Goal: Task Accomplishment & Management: Manage account settings

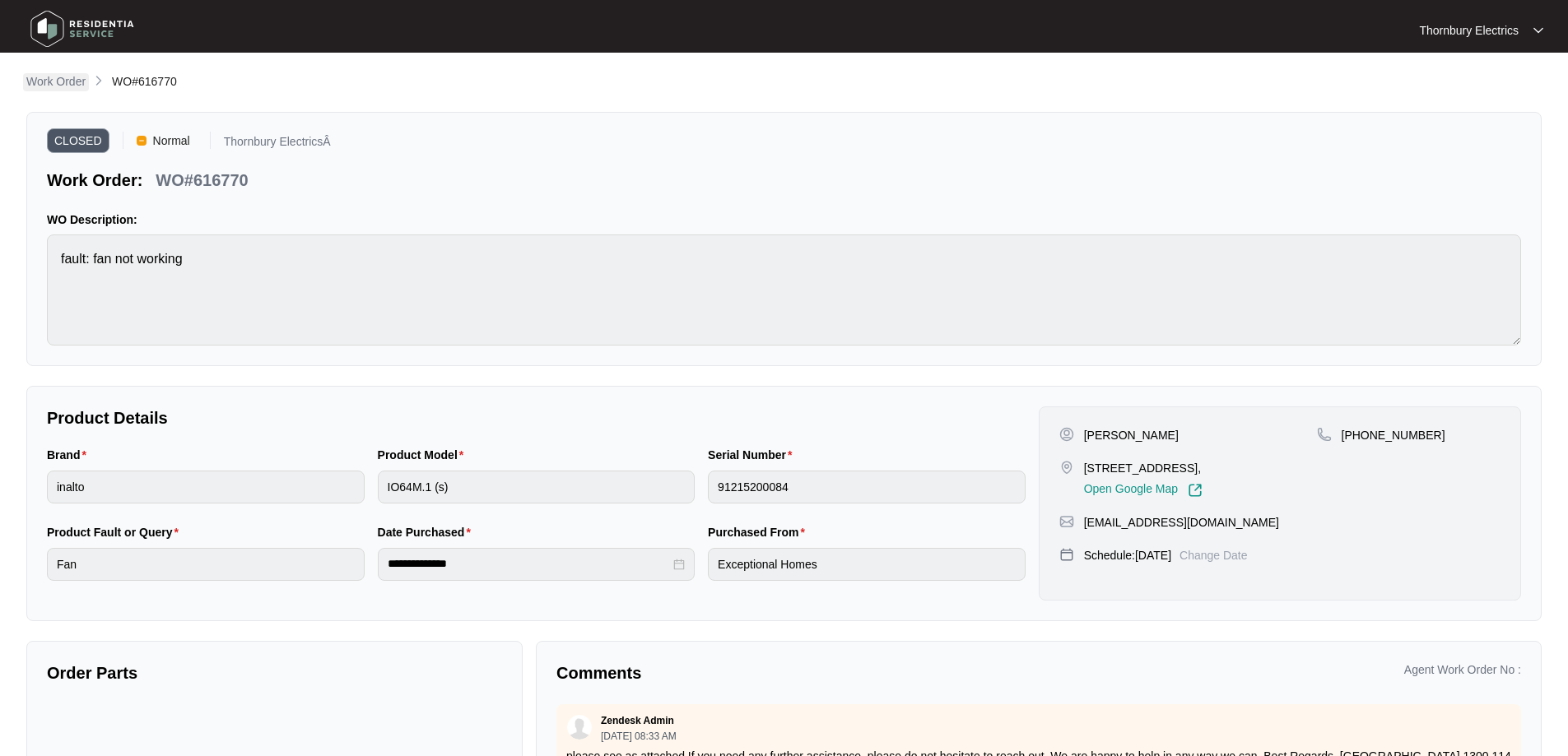
scroll to position [247, 0]
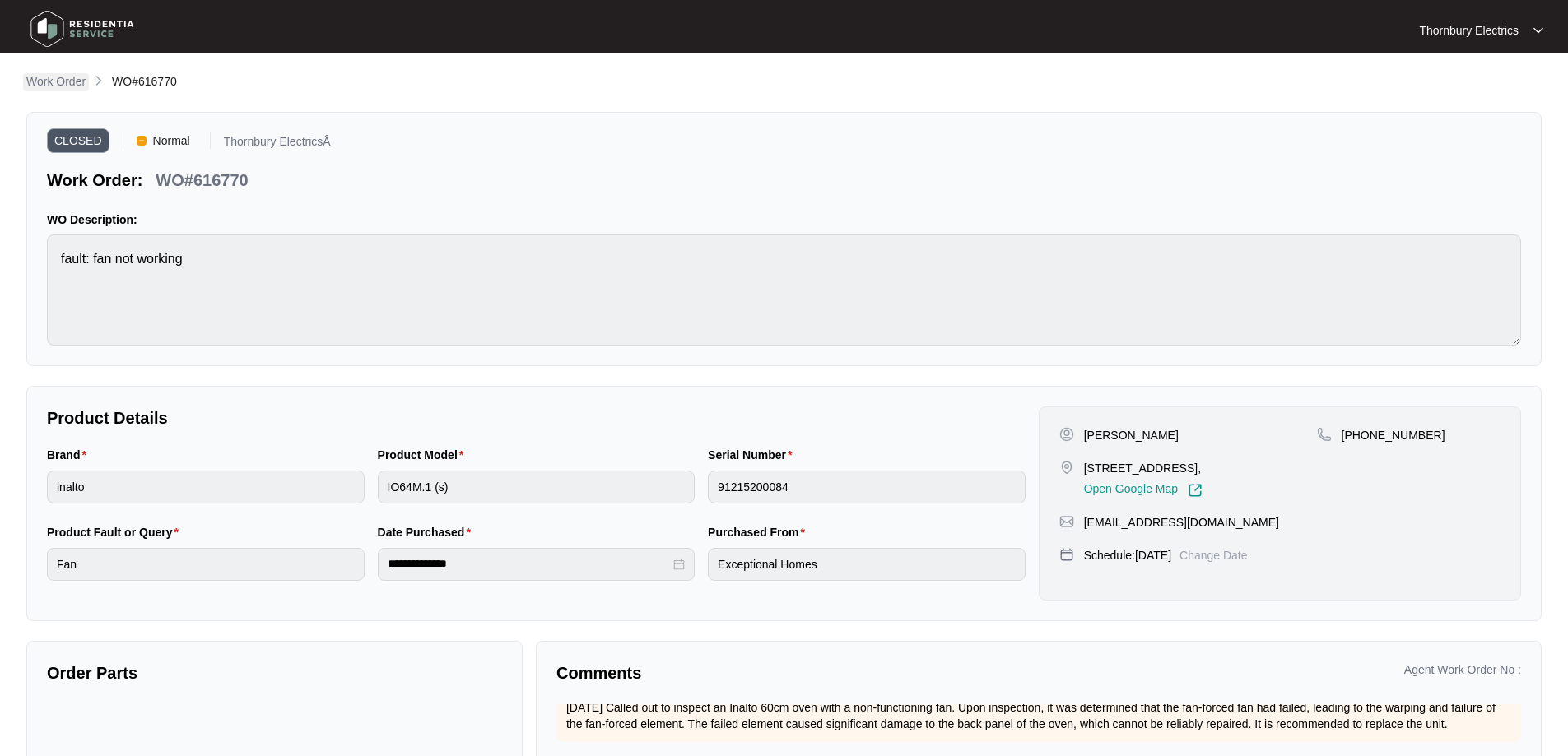
click at [64, 79] on p "Work Order" at bounding box center [56, 81] width 59 height 16
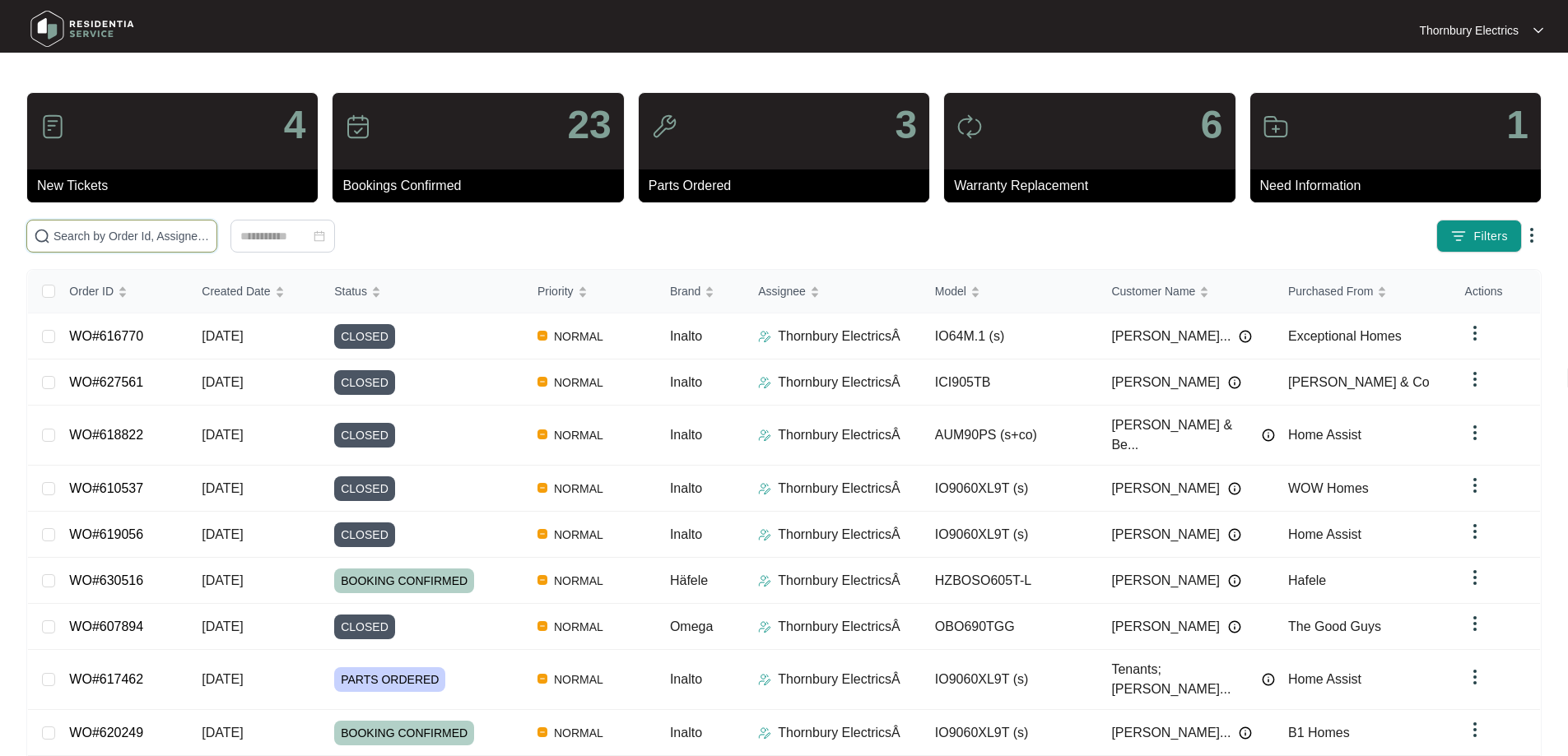
click at [139, 231] on input "text" at bounding box center [132, 235] width 156 height 18
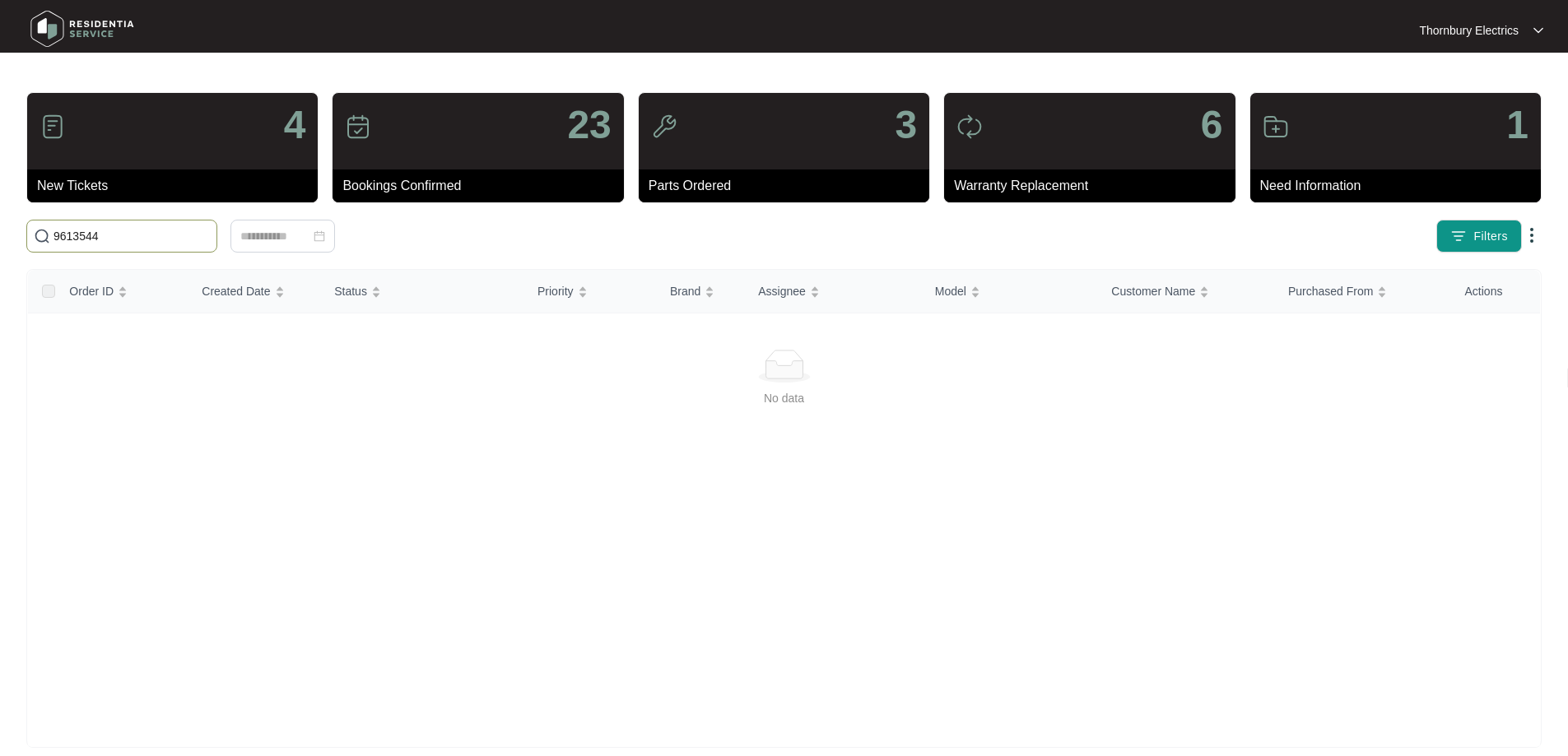
click at [57, 240] on input "9613544" at bounding box center [132, 235] width 156 height 18
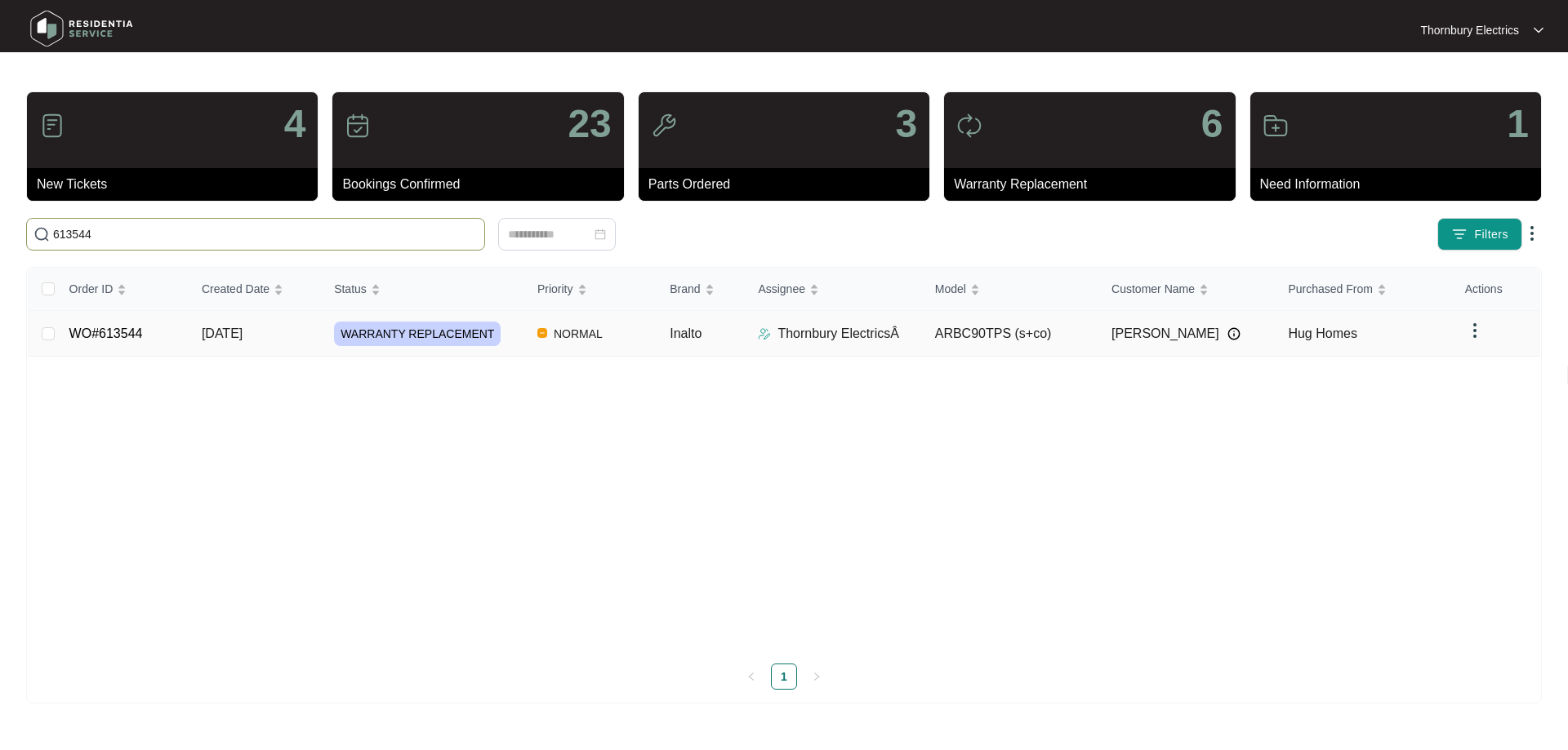
type input "613544"
click at [615, 331] on td "NORMAL" at bounding box center [590, 334] width 132 height 45
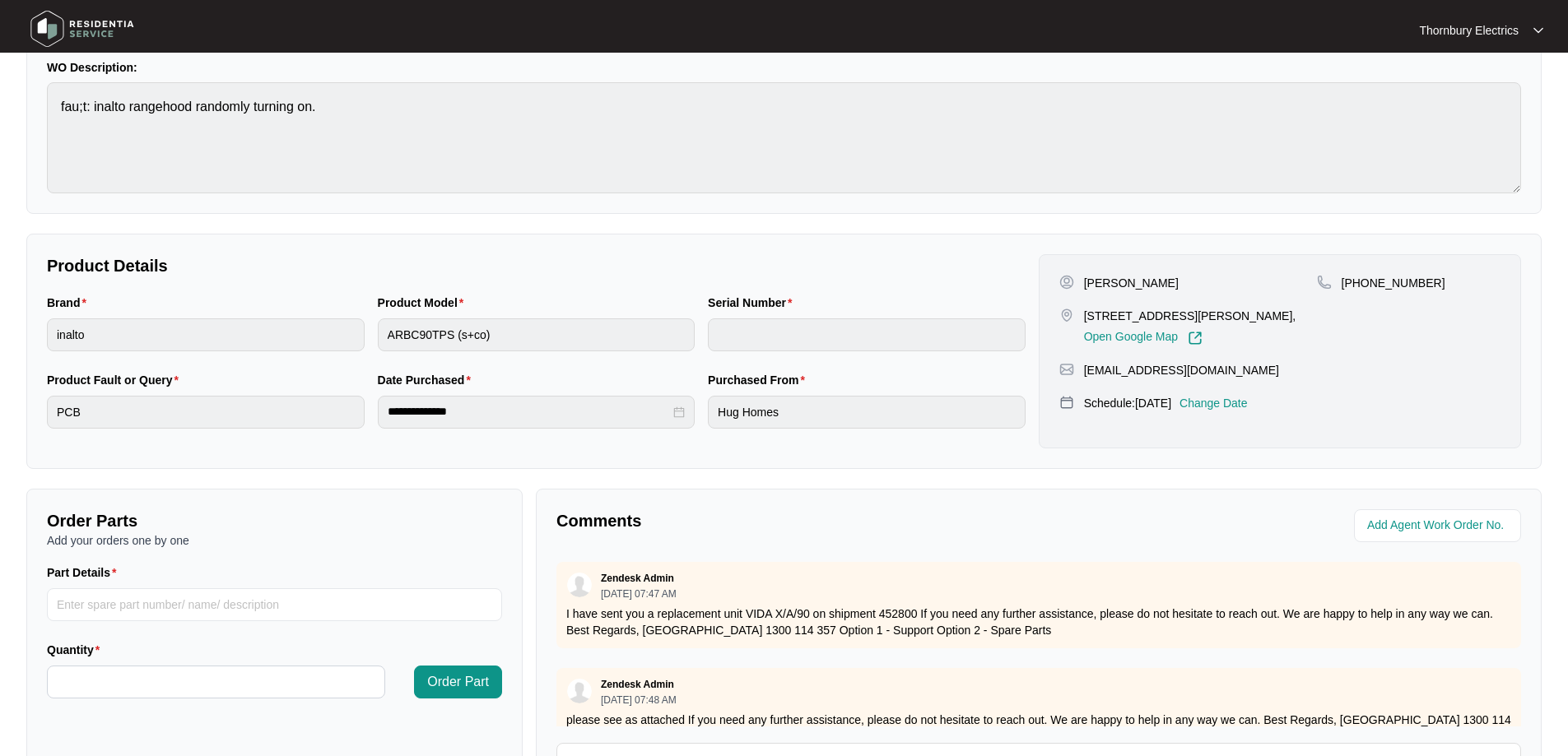
scroll to position [329, 0]
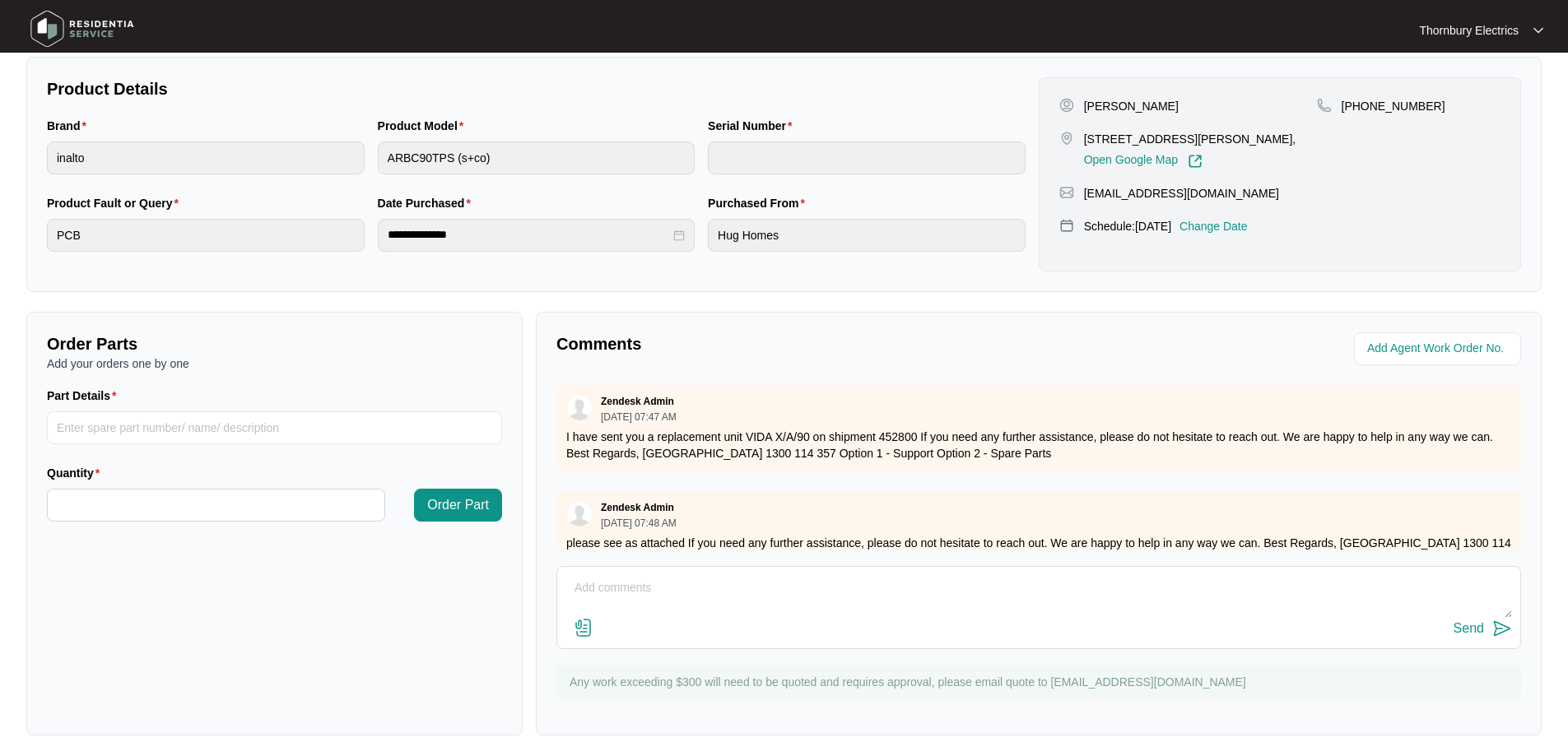
click at [1229, 224] on p "Change Date" at bounding box center [1214, 226] width 69 height 16
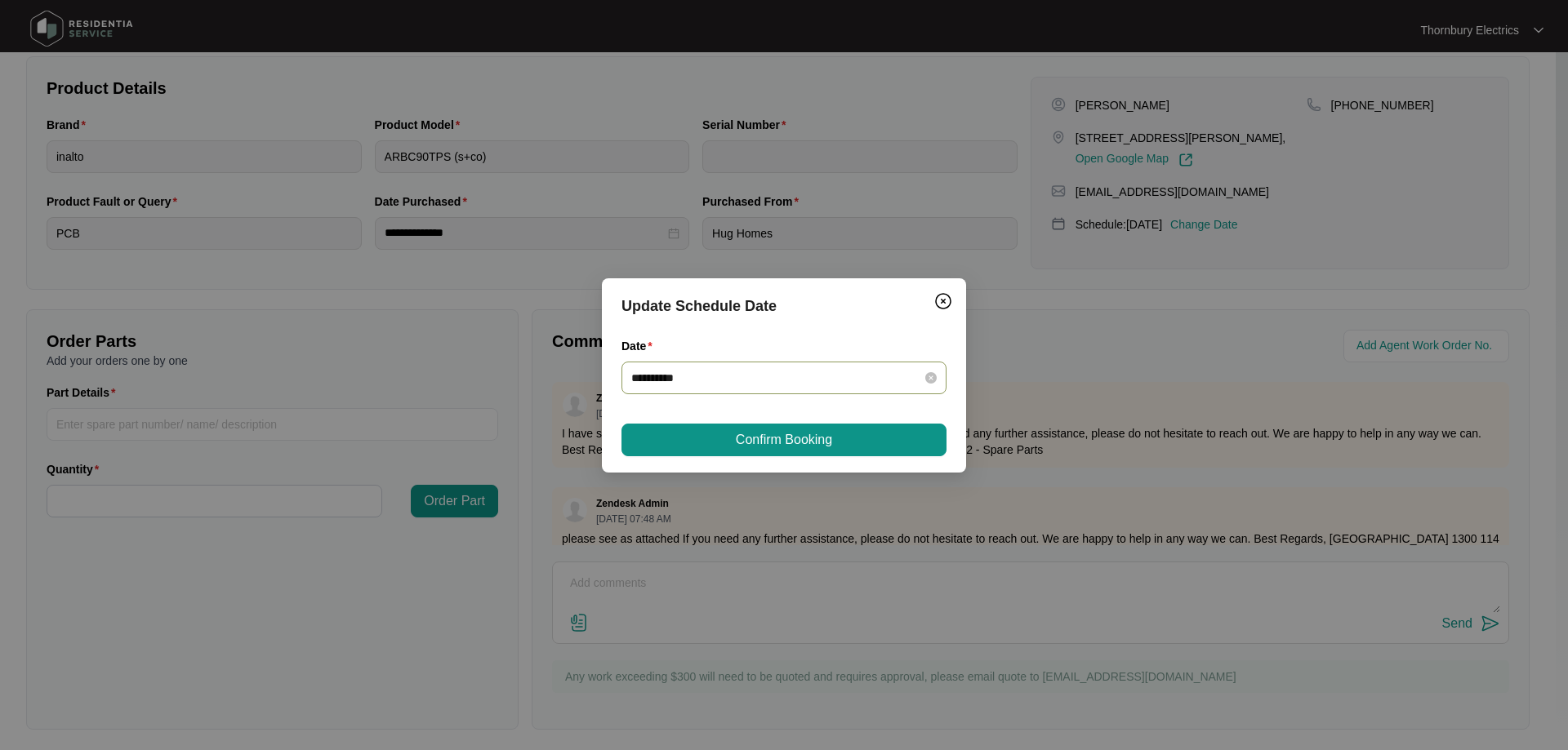
click at [938, 375] on div "**********" at bounding box center [784, 377] width 325 height 33
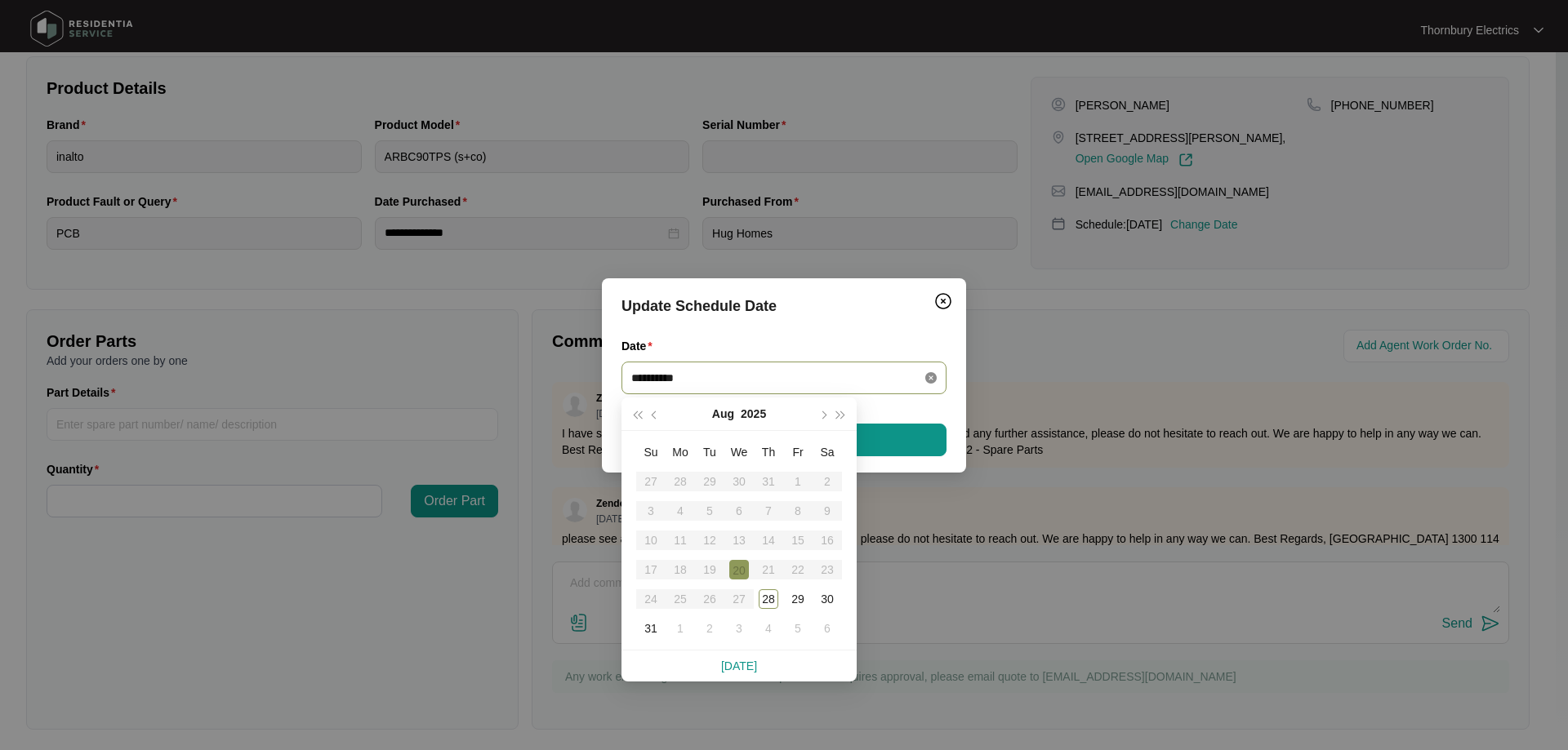
click at [927, 379] on icon "close-circle" at bounding box center [931, 377] width 11 height 11
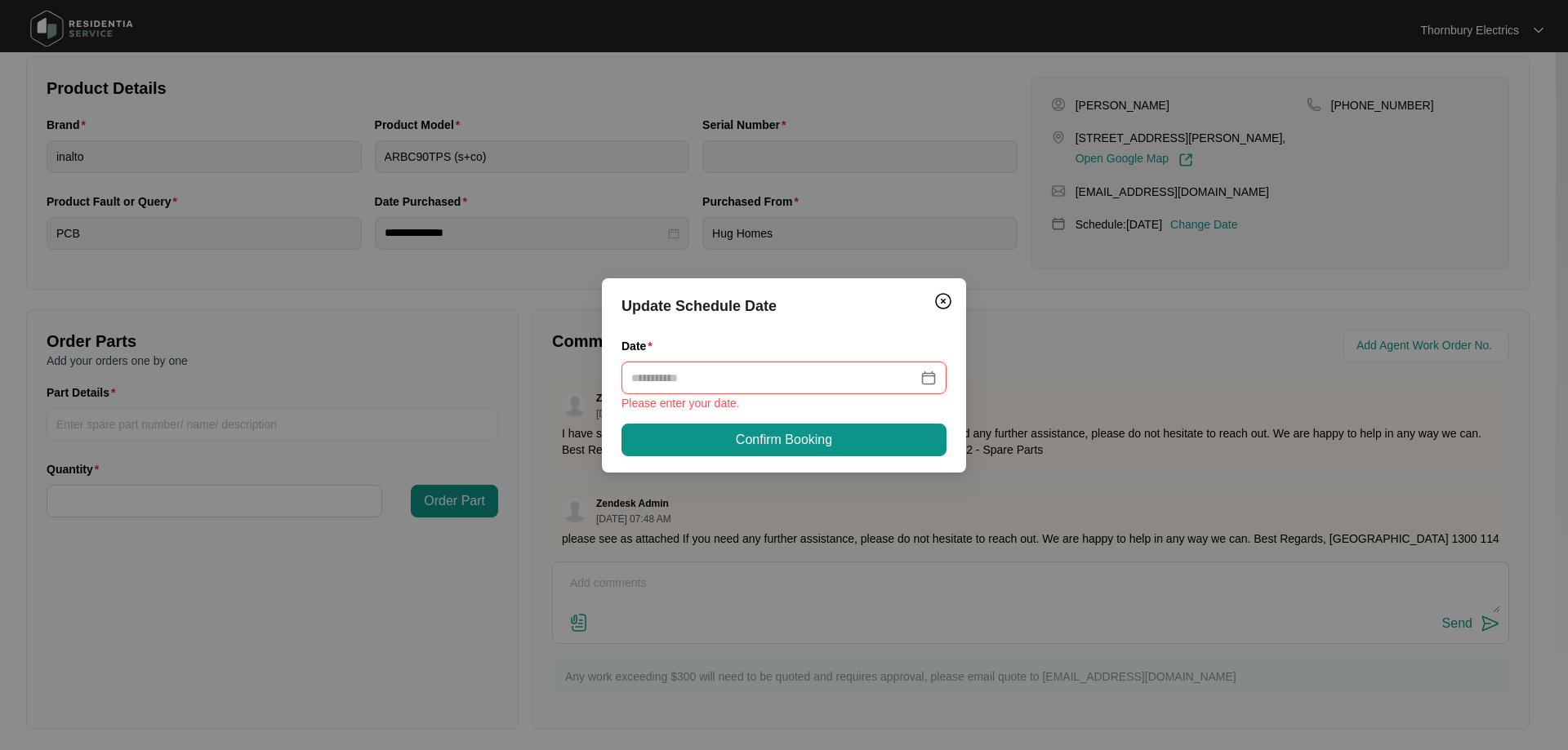
click at [925, 375] on div at bounding box center [784, 377] width 306 height 18
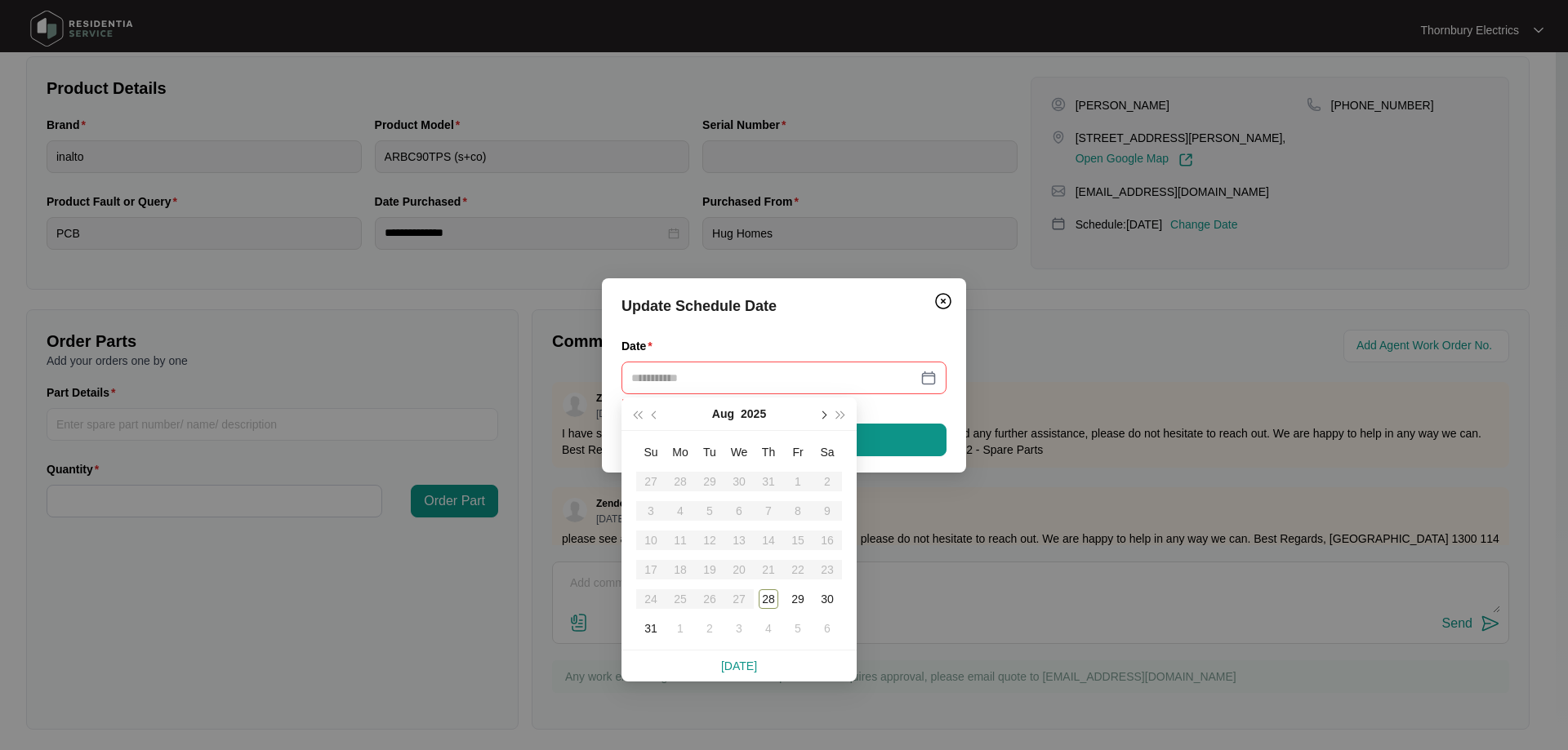
click at [822, 418] on span "button" at bounding box center [822, 414] width 9 height 9
click at [743, 512] on div "10" at bounding box center [739, 511] width 20 height 20
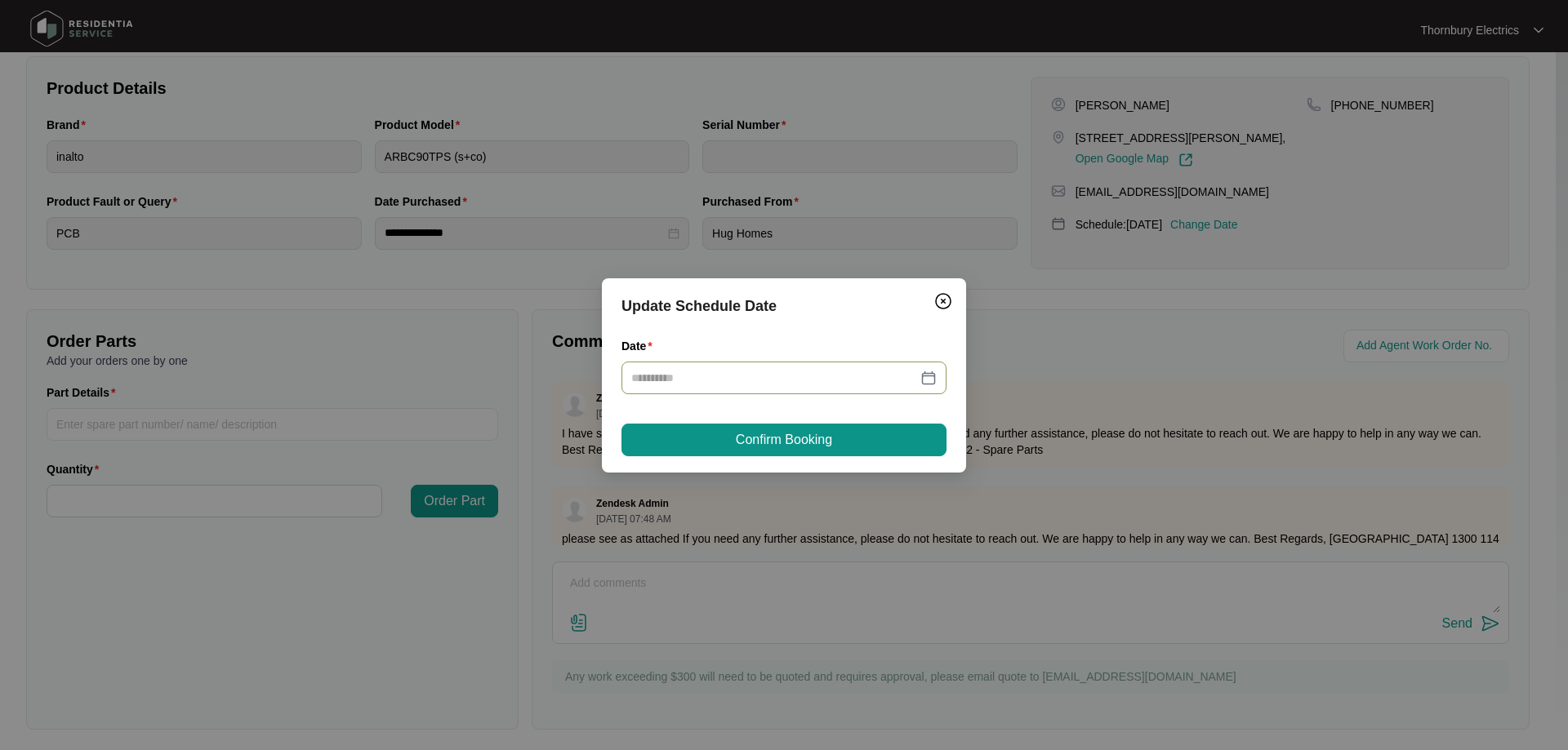
type input "**********"
click at [812, 445] on span "Confirm Booking" at bounding box center [784, 440] width 97 height 20
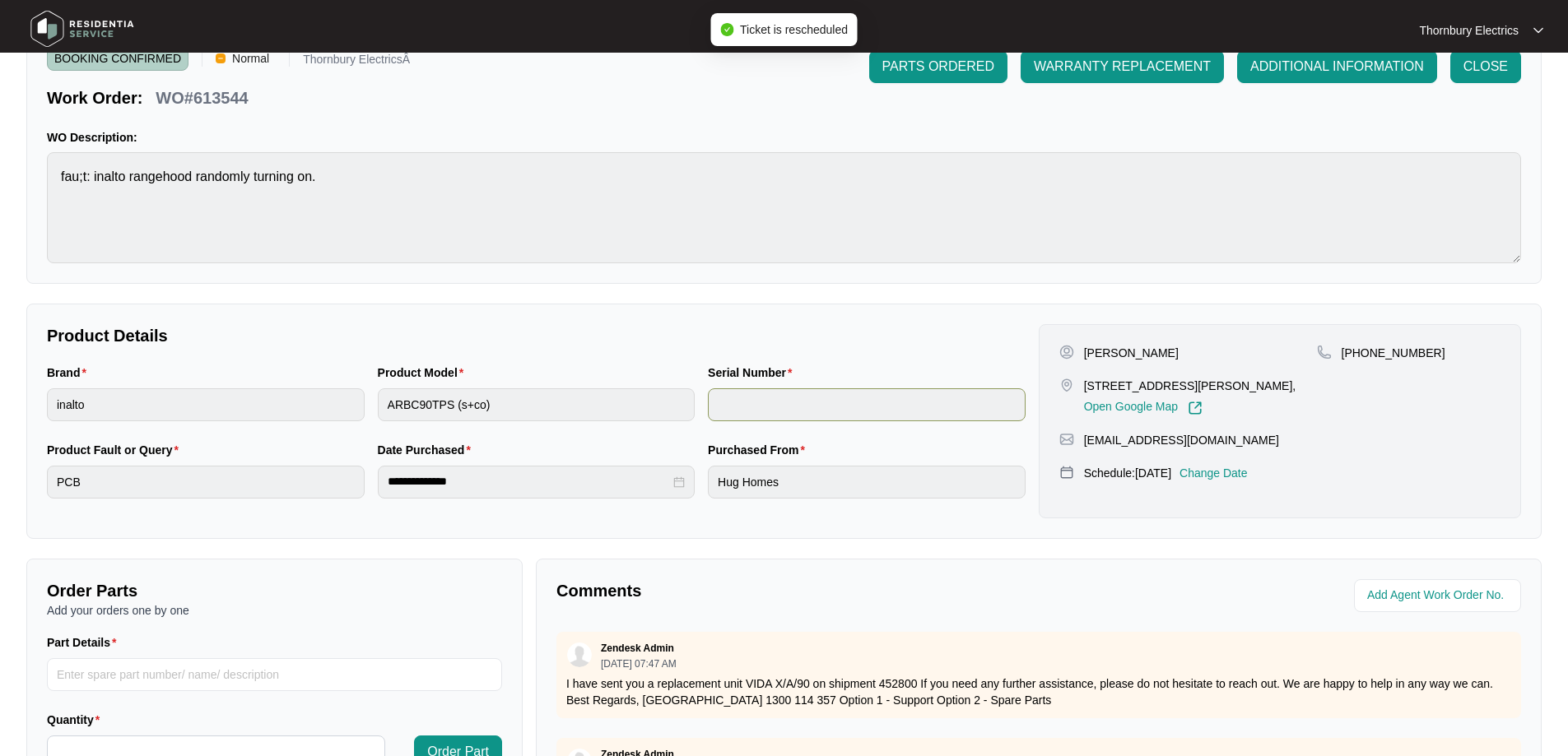
scroll to position [0, 0]
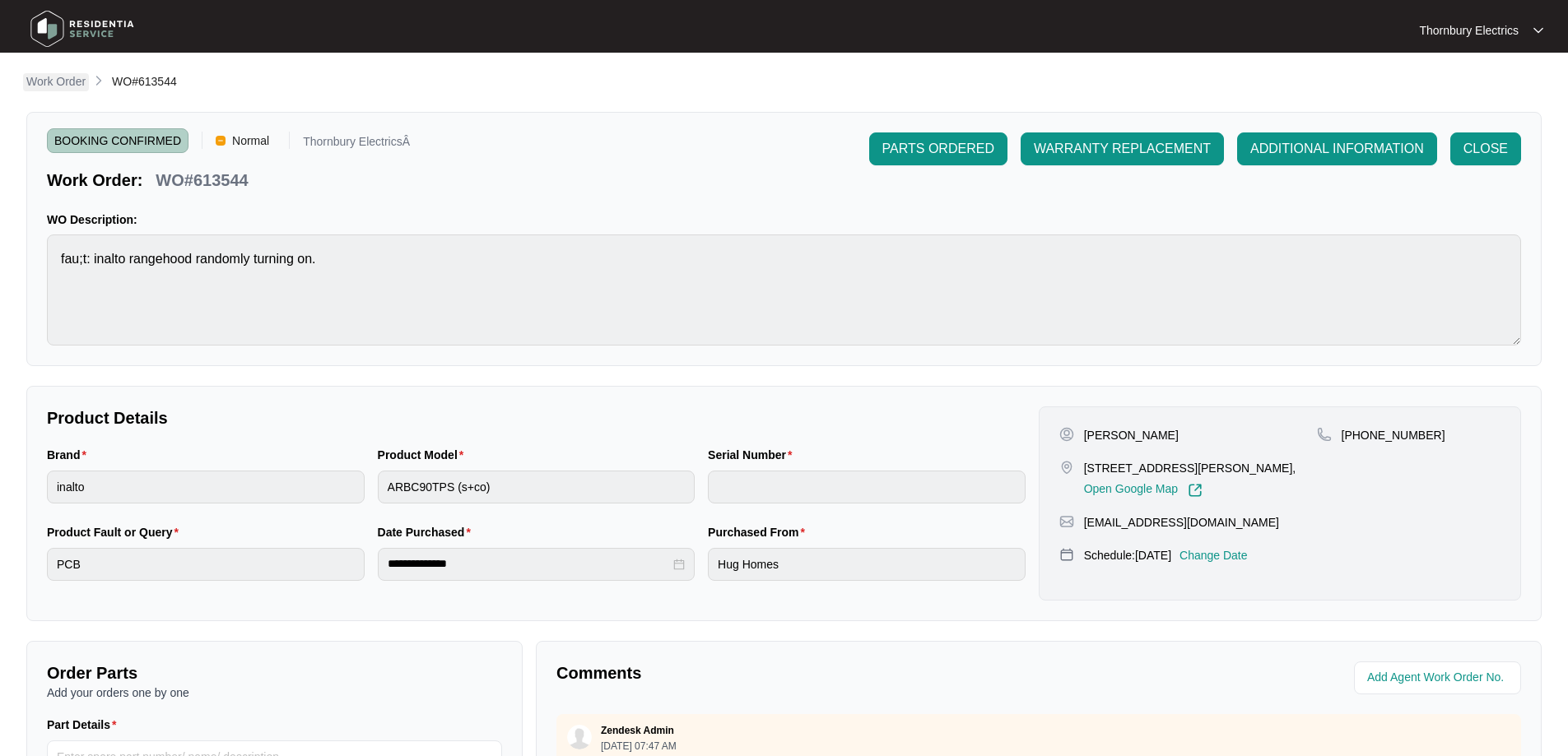
click at [39, 82] on p "Work Order" at bounding box center [56, 81] width 59 height 16
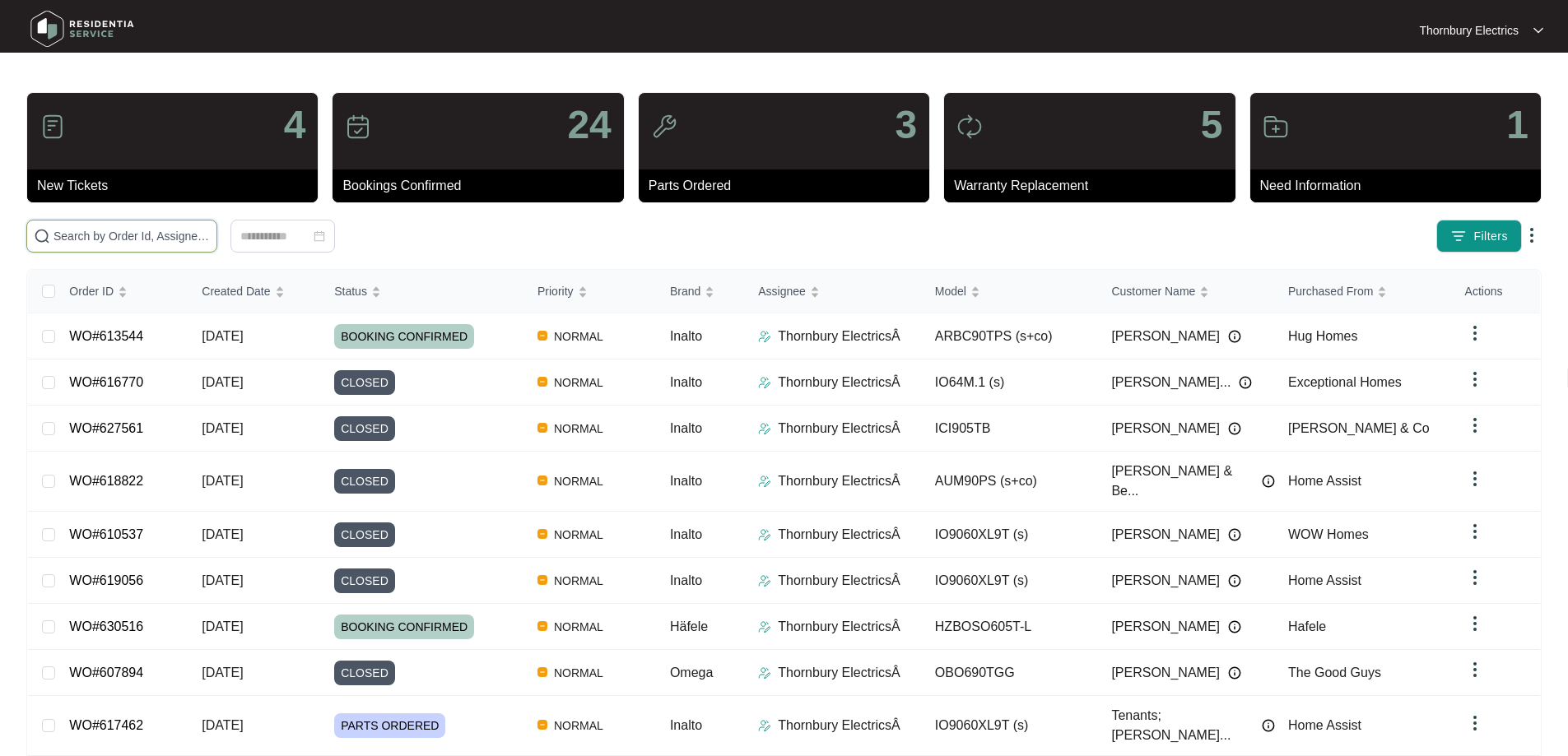
click at [159, 232] on input "text" at bounding box center [132, 235] width 156 height 18
type input "630991"
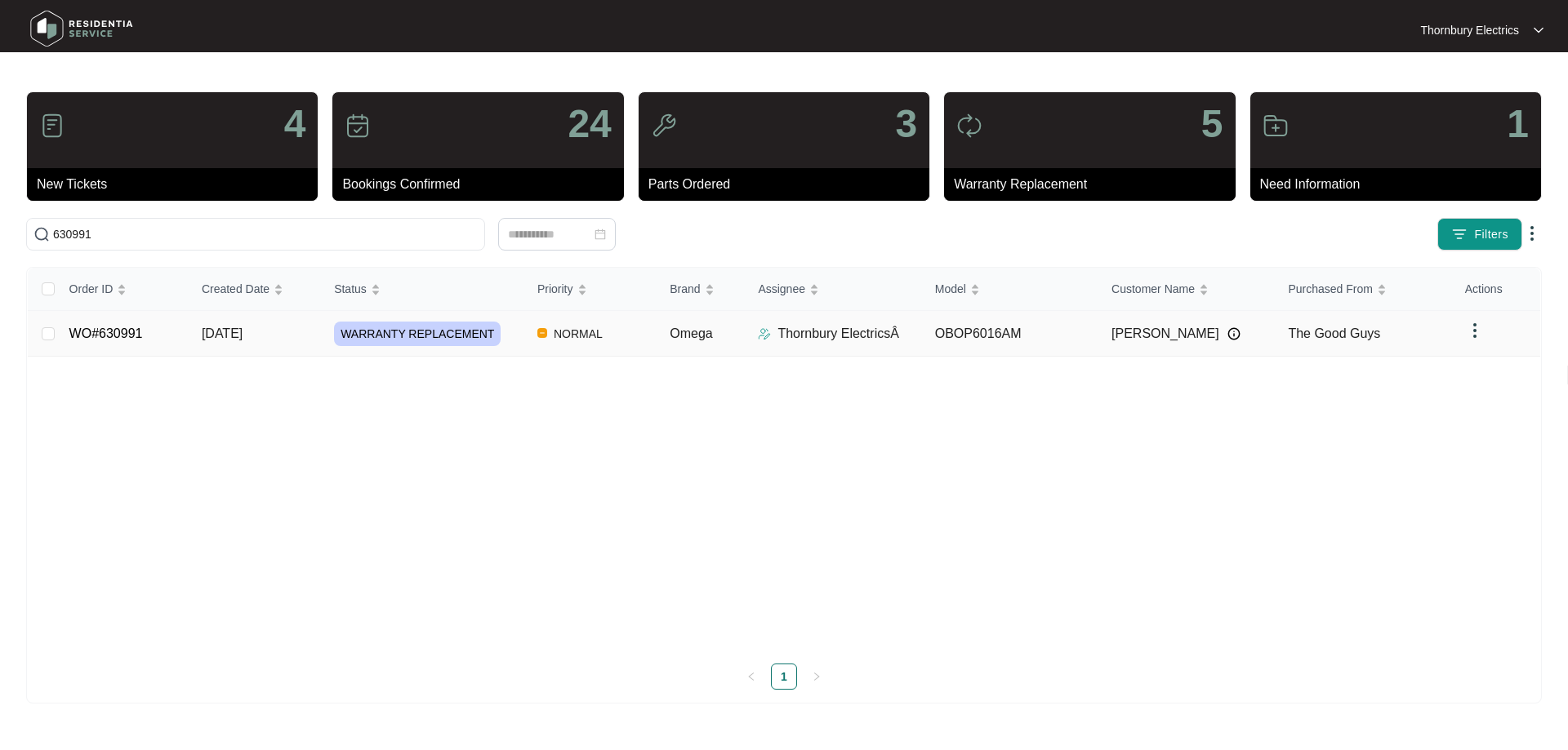
click at [524, 343] on td "NORMAL" at bounding box center [590, 334] width 132 height 45
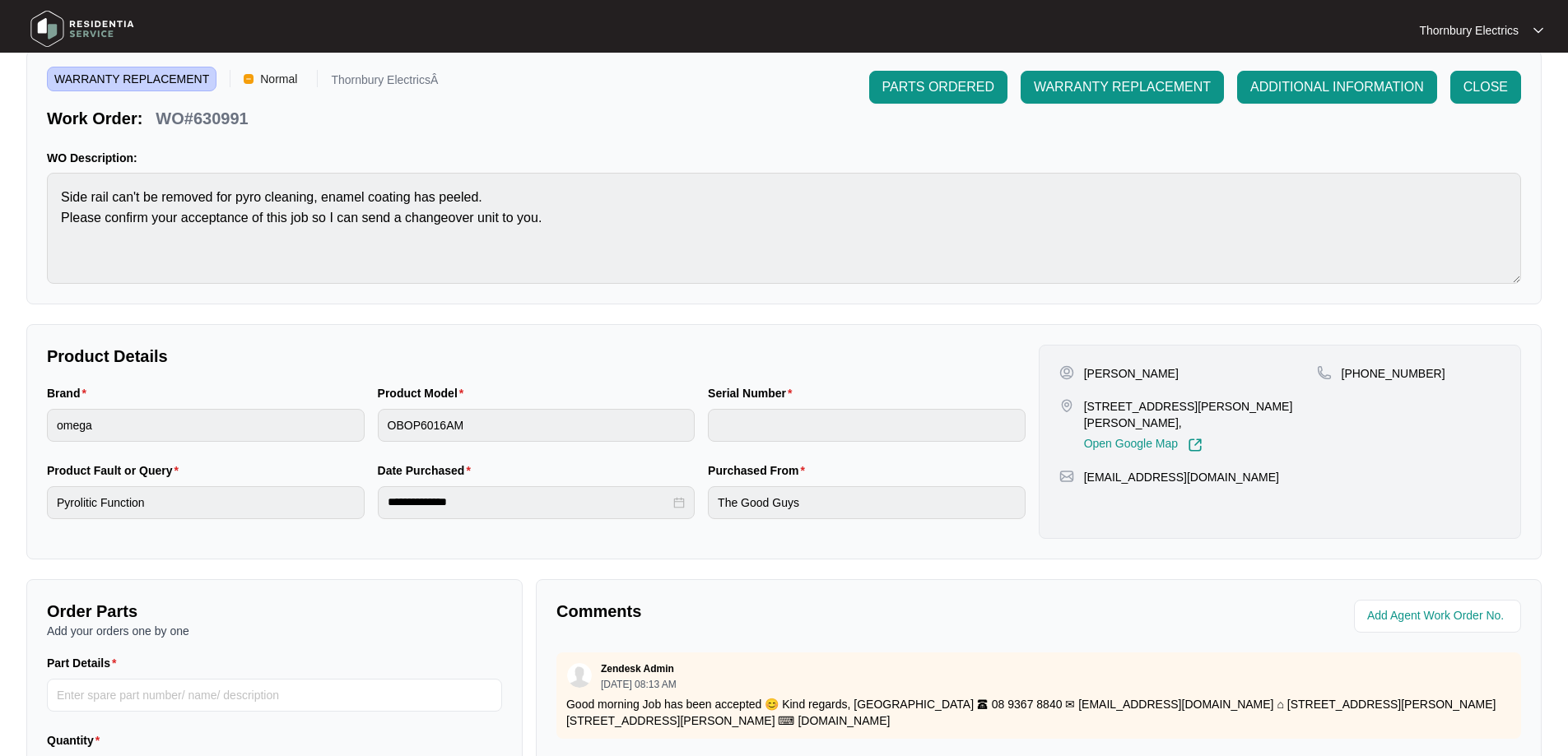
scroll to position [165, 0]
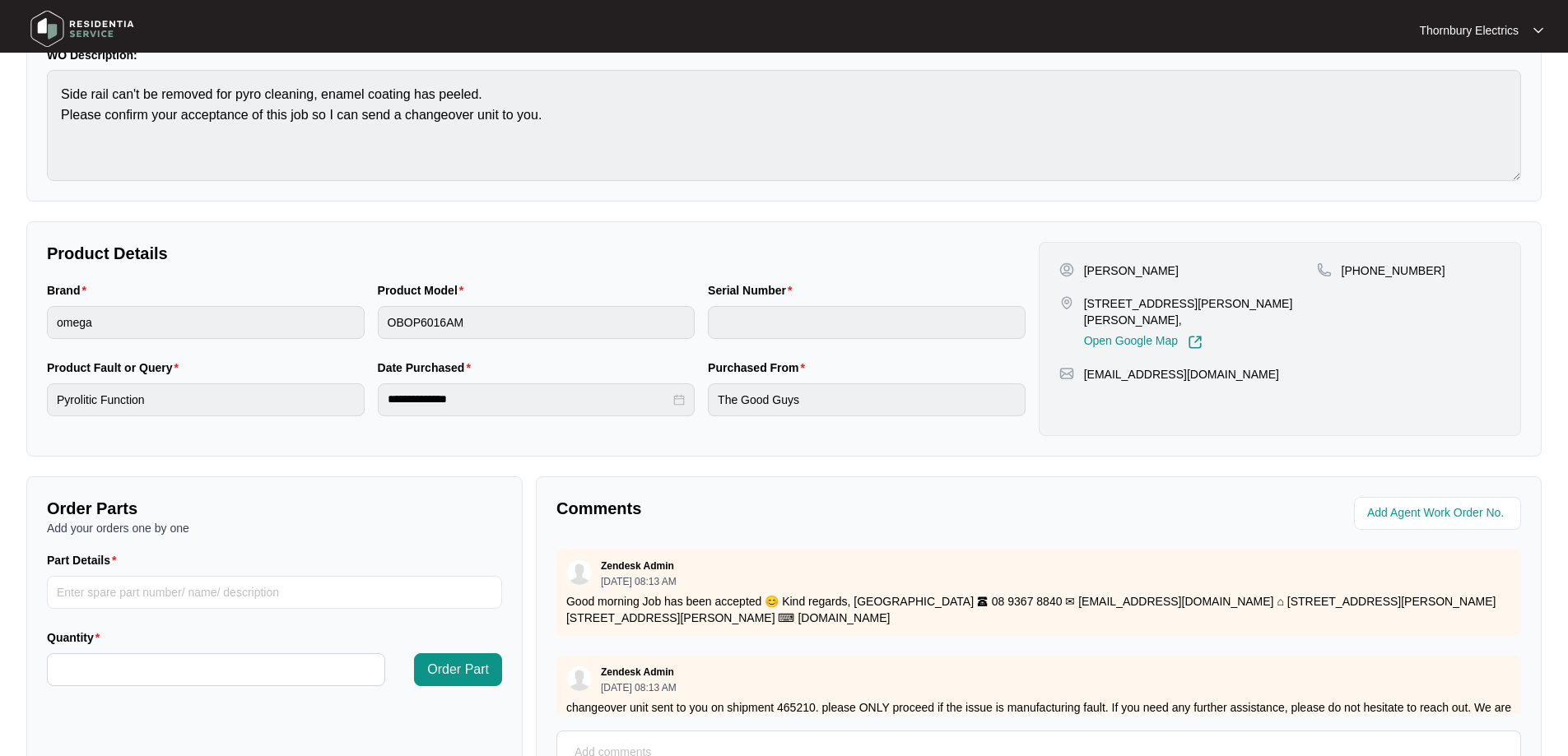
click at [1458, 369] on div "[PERSON_NAME] [STREET_ADDRESS][PERSON_NAME][PERSON_NAME], Open Google Map [PHON…" at bounding box center [1280, 339] width 483 height 194
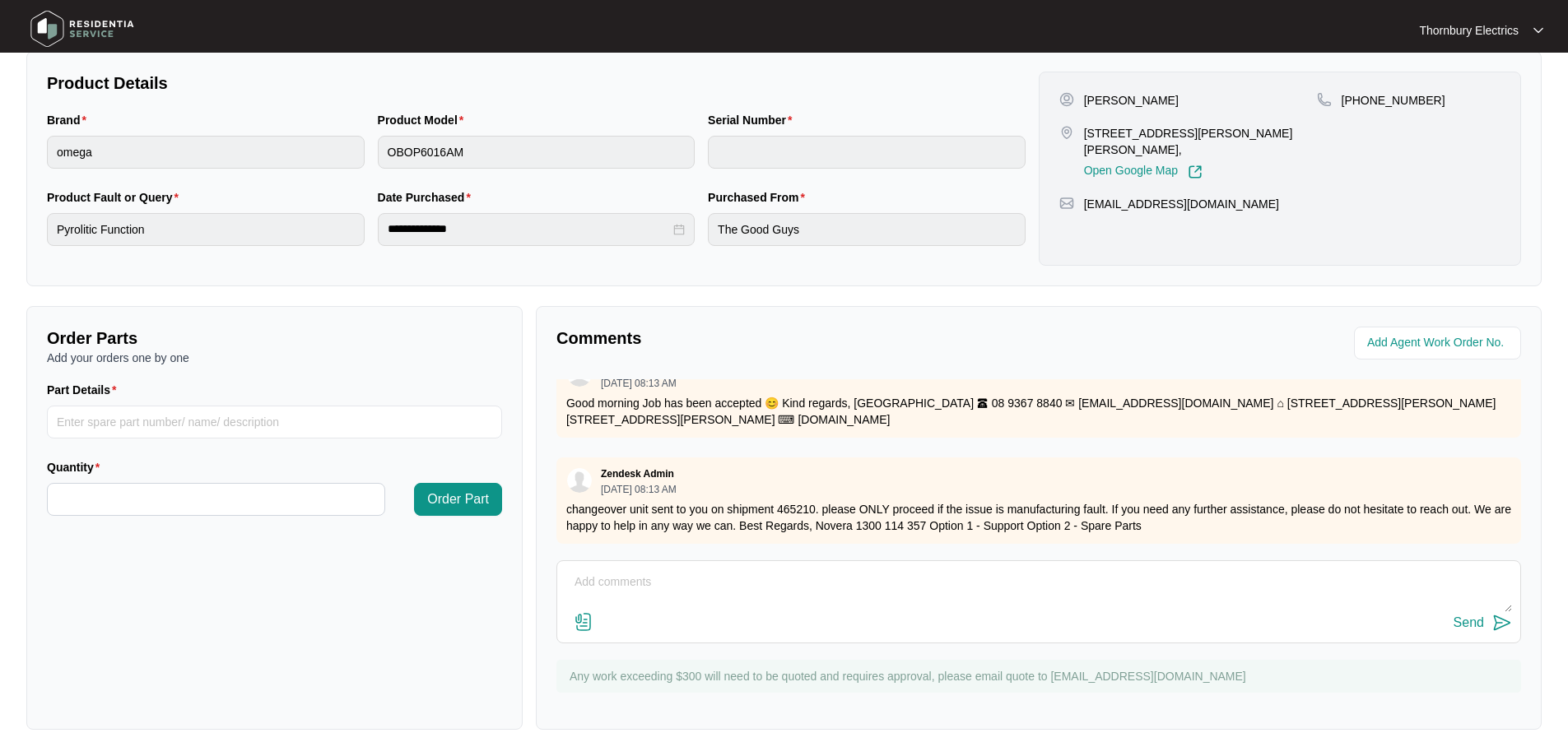
scroll to position [336, 0]
click at [654, 589] on textarea at bounding box center [1039, 590] width 946 height 43
click at [588, 577] on textarea "SCED [DATE]" at bounding box center [1039, 590] width 946 height 43
type textarea "SCHED [DATE]"
click at [1484, 624] on button "Send" at bounding box center [1482, 623] width 58 height 22
